Goal: Check status: Check status

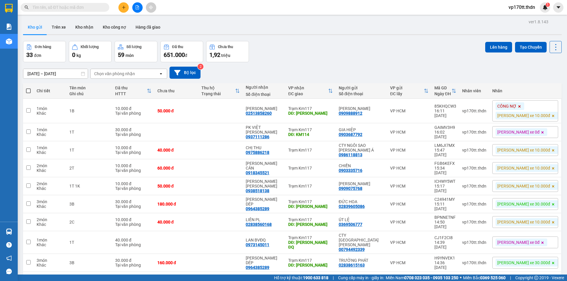
click at [84, 14] on div "Kết quả [PERSON_NAME] ( 0 ) Bộ lọc Ngày tạo [PERSON_NAME] nhất No Data vp170tt.…" at bounding box center [283, 7] width 567 height 15
click at [84, 11] on span at bounding box center [65, 7] width 89 height 9
click at [86, 5] on input "text" at bounding box center [67, 7] width 70 height 6
paste input "0903065788"
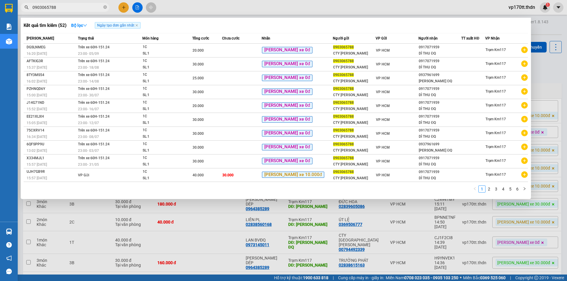
type input "0903065788"
click at [490, 187] on link "2" at bounding box center [488, 189] width 6 height 6
